Goal: Information Seeking & Learning: Stay updated

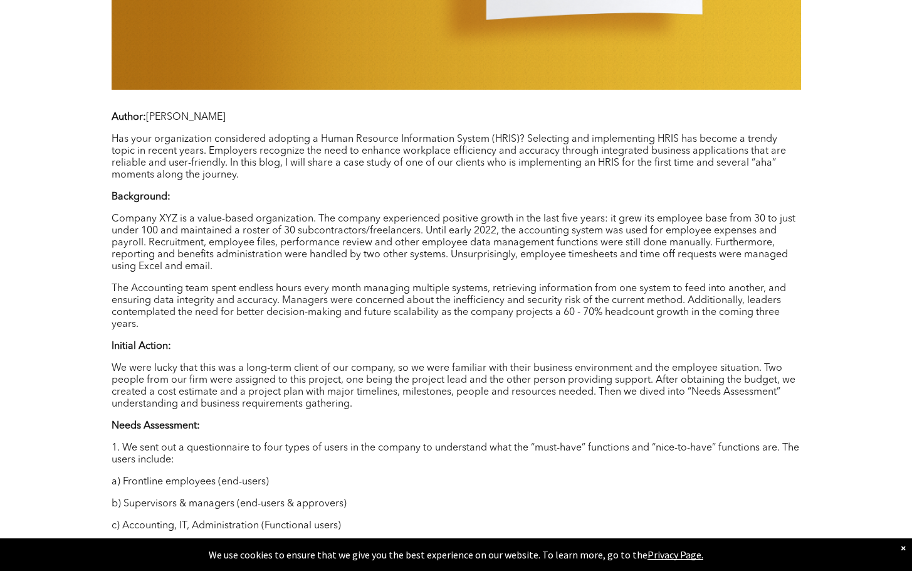
scroll to position [878, 0]
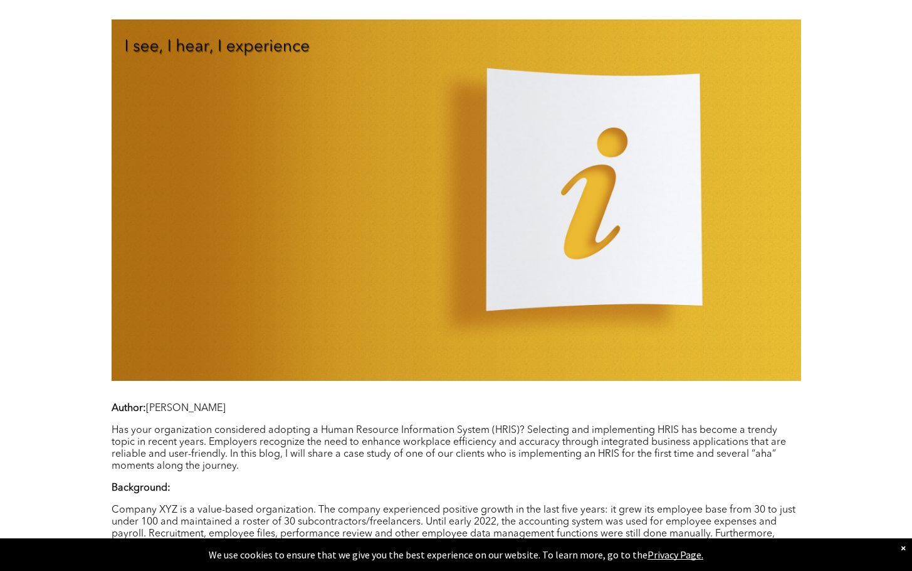
drag, startPoint x: 843, startPoint y: 194, endPoint x: 841, endPoint y: 203, distance: 9.0
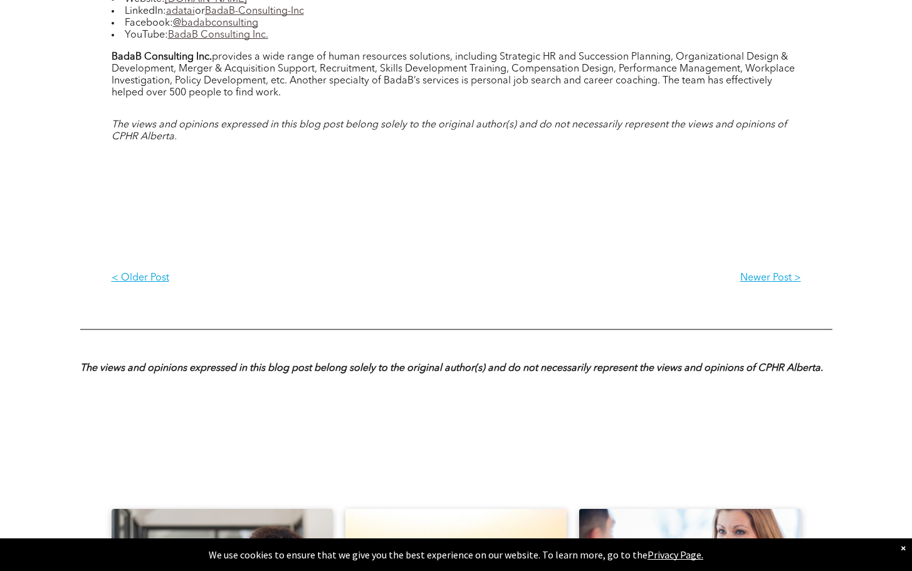
scroll to position [2571, 0]
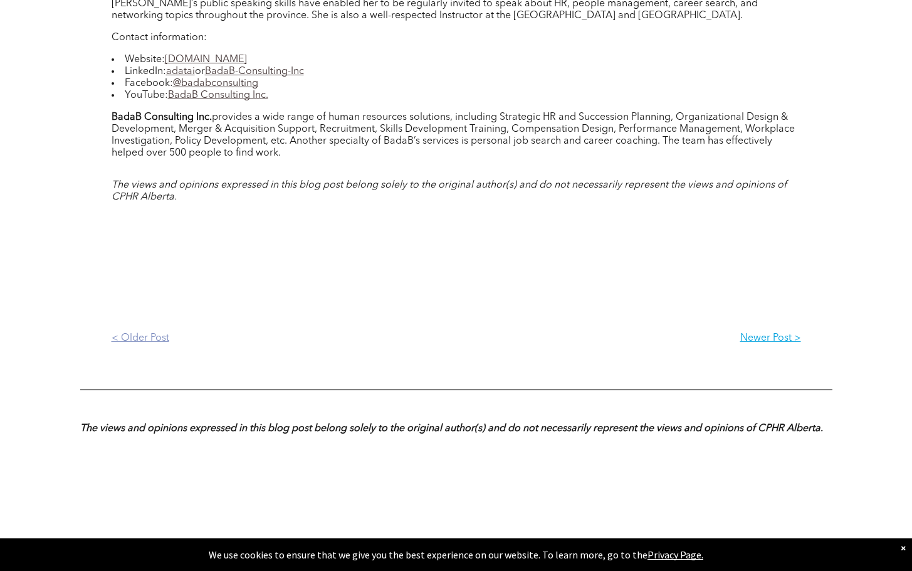
drag, startPoint x: 152, startPoint y: 324, endPoint x: 169, endPoint y: 325, distance: 17.7
click at [152, 332] on p "< Older Post" at bounding box center [284, 338] width 345 height 12
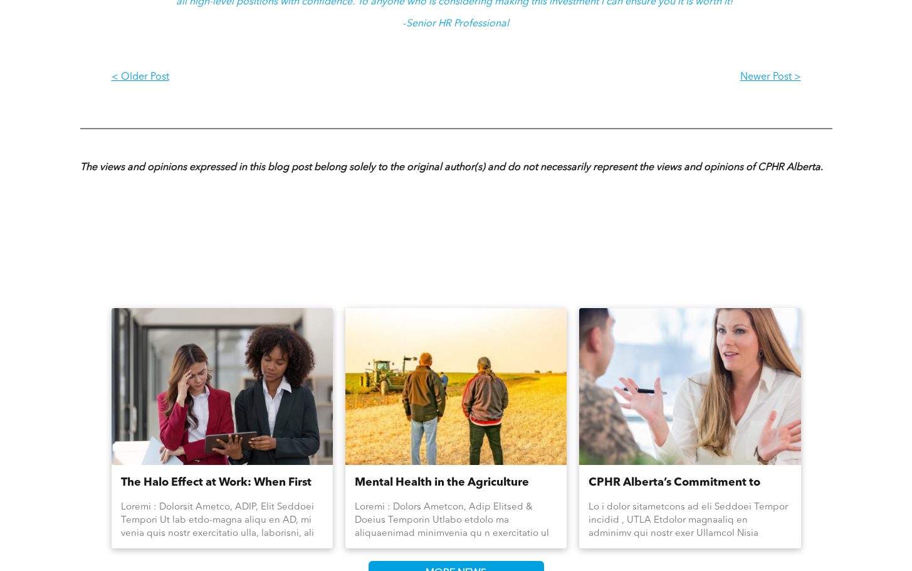
scroll to position [1505, 0]
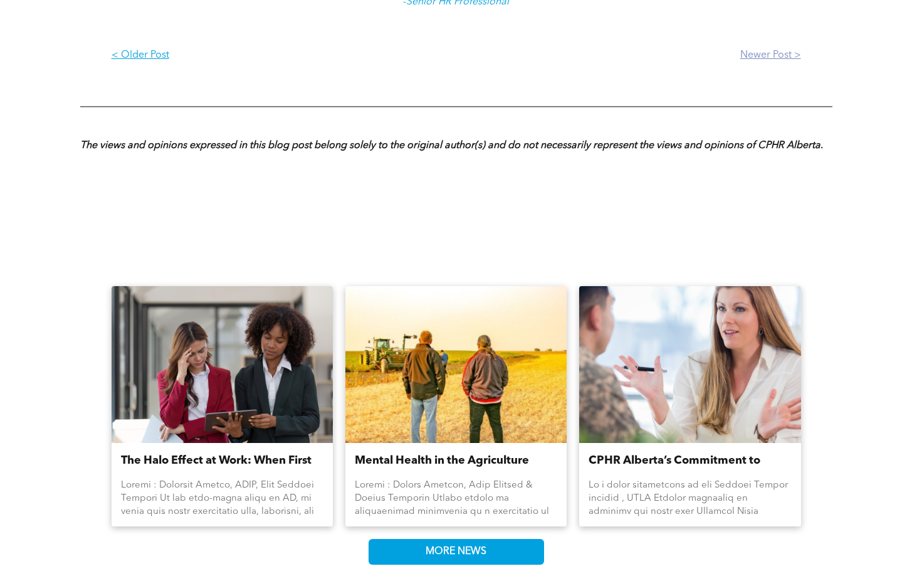
click at [779, 40] on link "Newer Post >" at bounding box center [628, 56] width 345 height 32
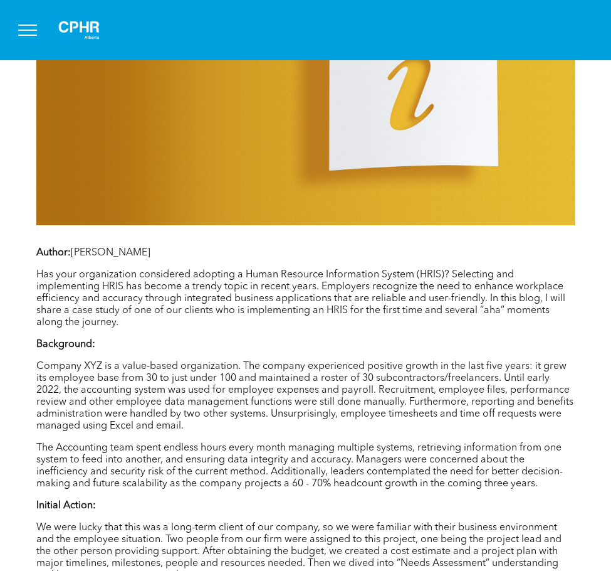
scroll to position [690, 0]
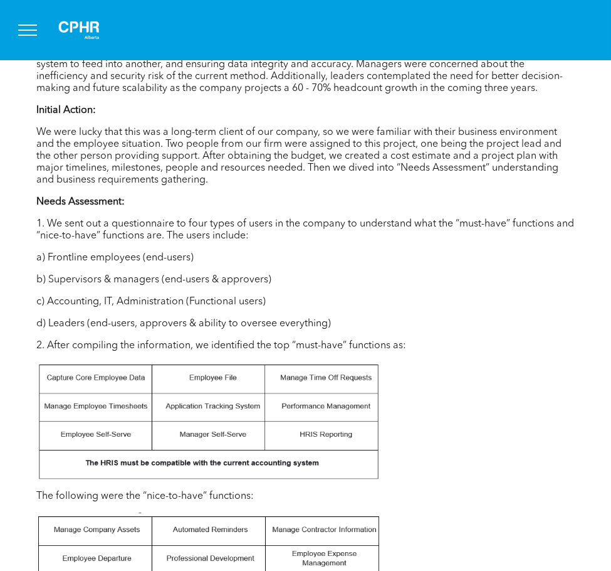
scroll to position [1129, 0]
